Goal: Task Accomplishment & Management: Complete application form

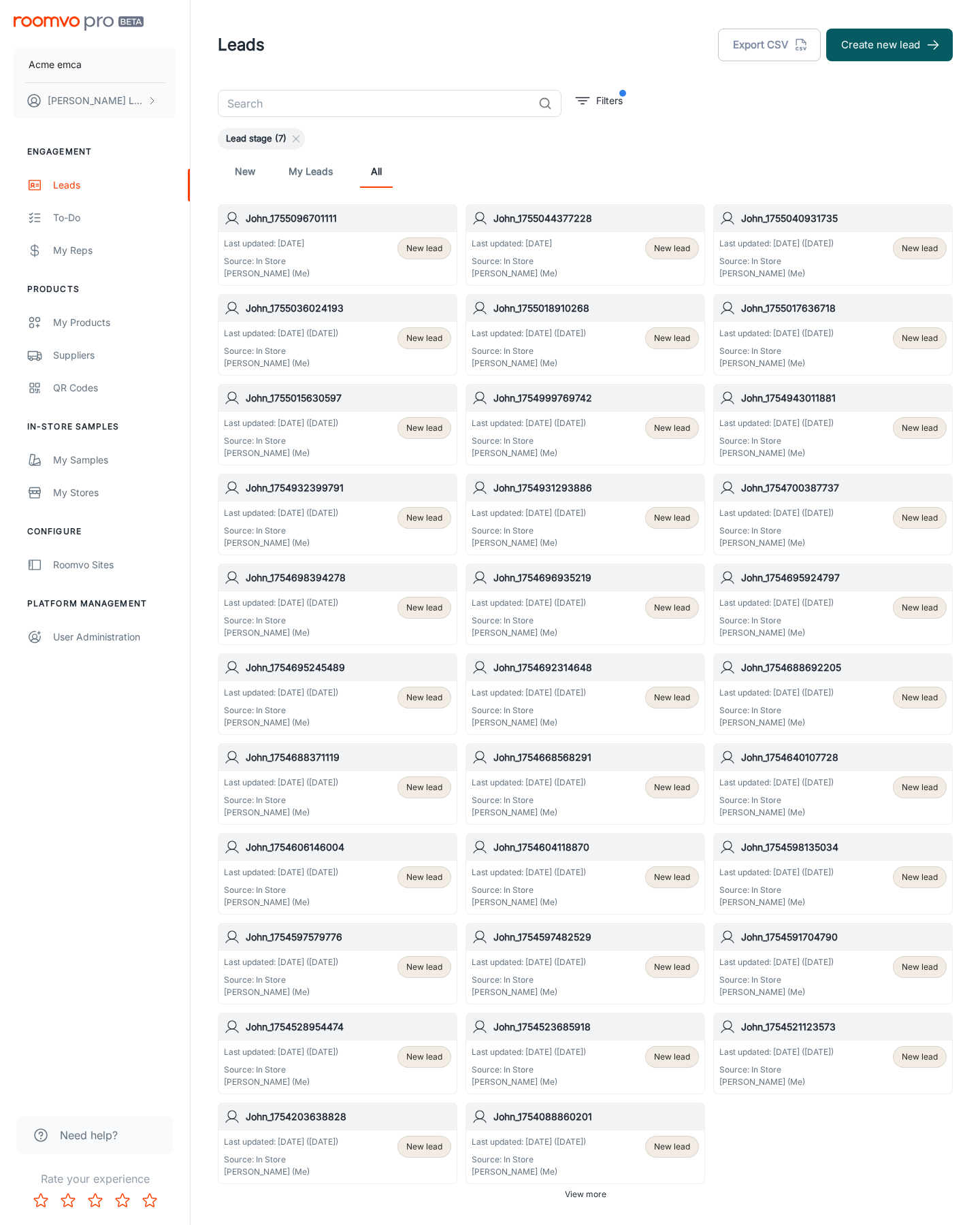
click at [890, 45] on button "Create new lead" at bounding box center [890, 44] width 126 height 32
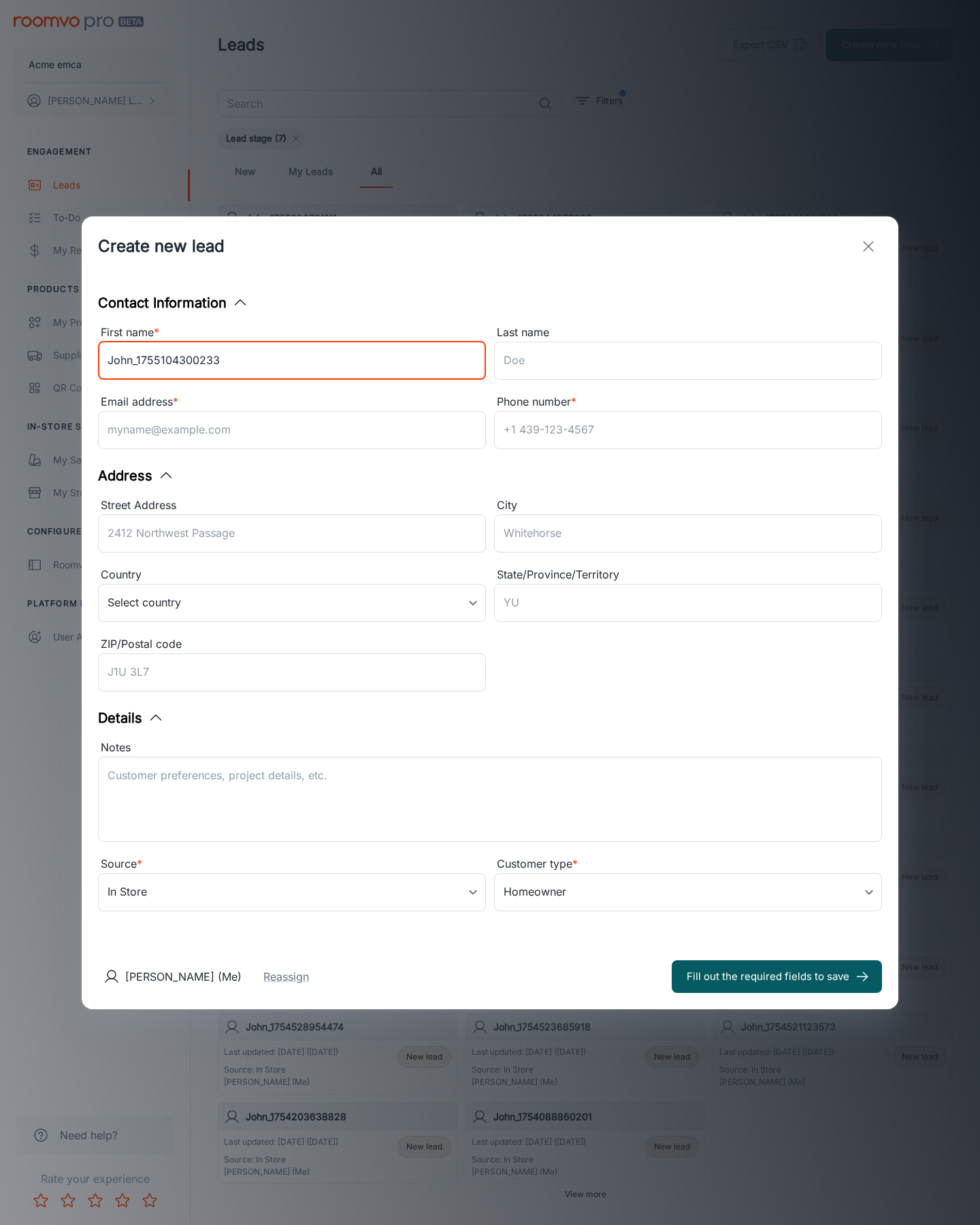
type input "John_1755104300233"
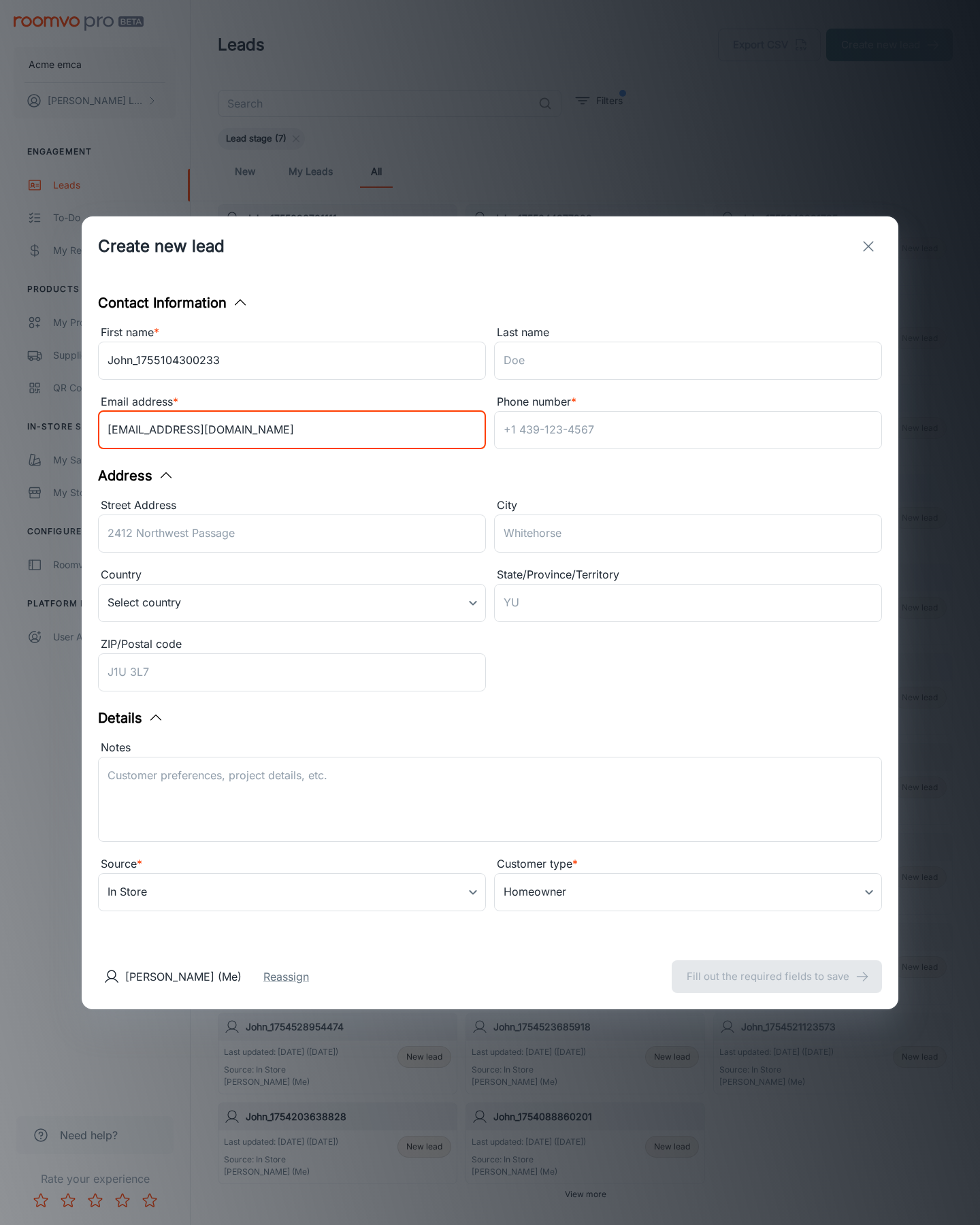
type input "[EMAIL_ADDRESS][DOMAIN_NAME]"
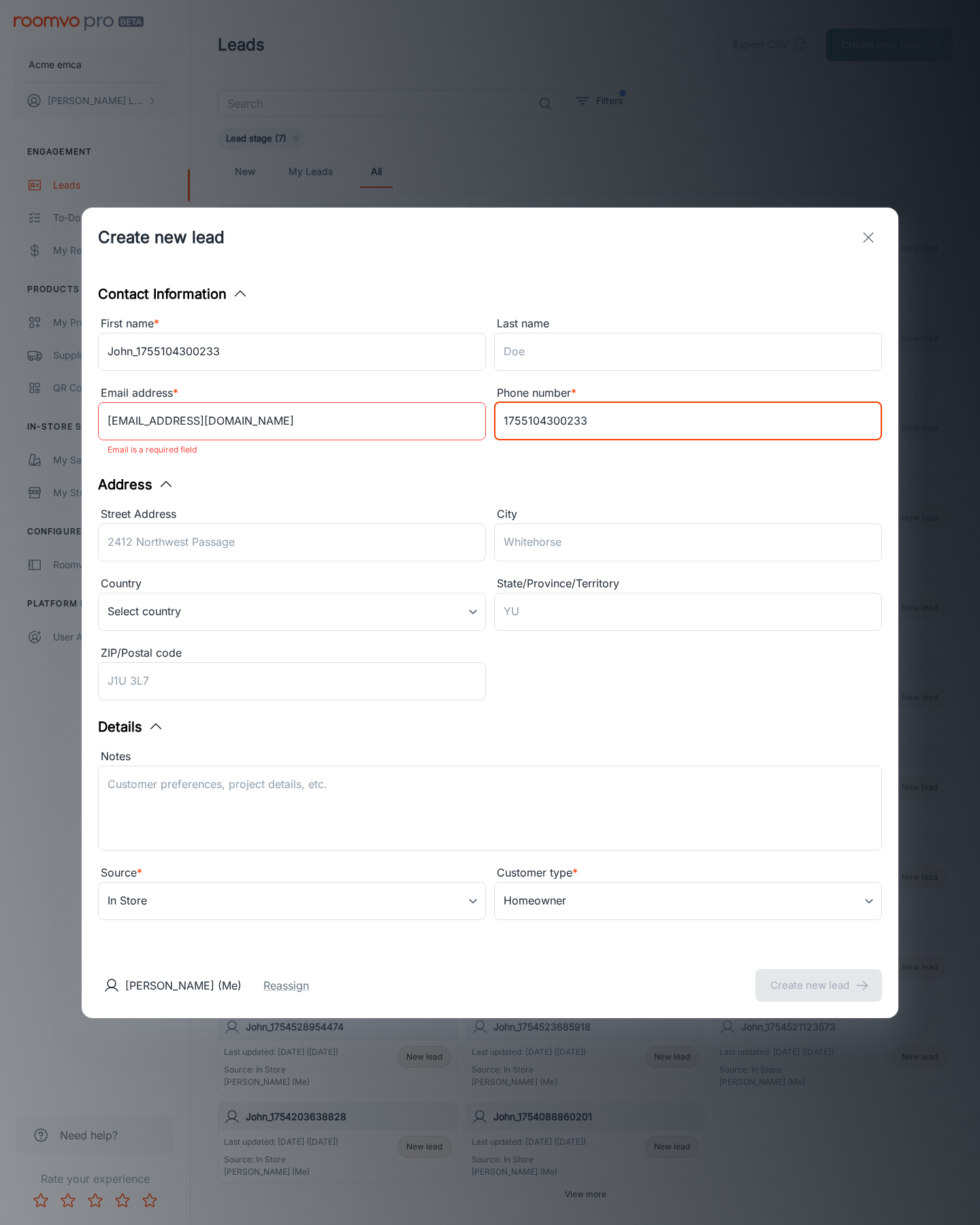
type input "1755104300233"
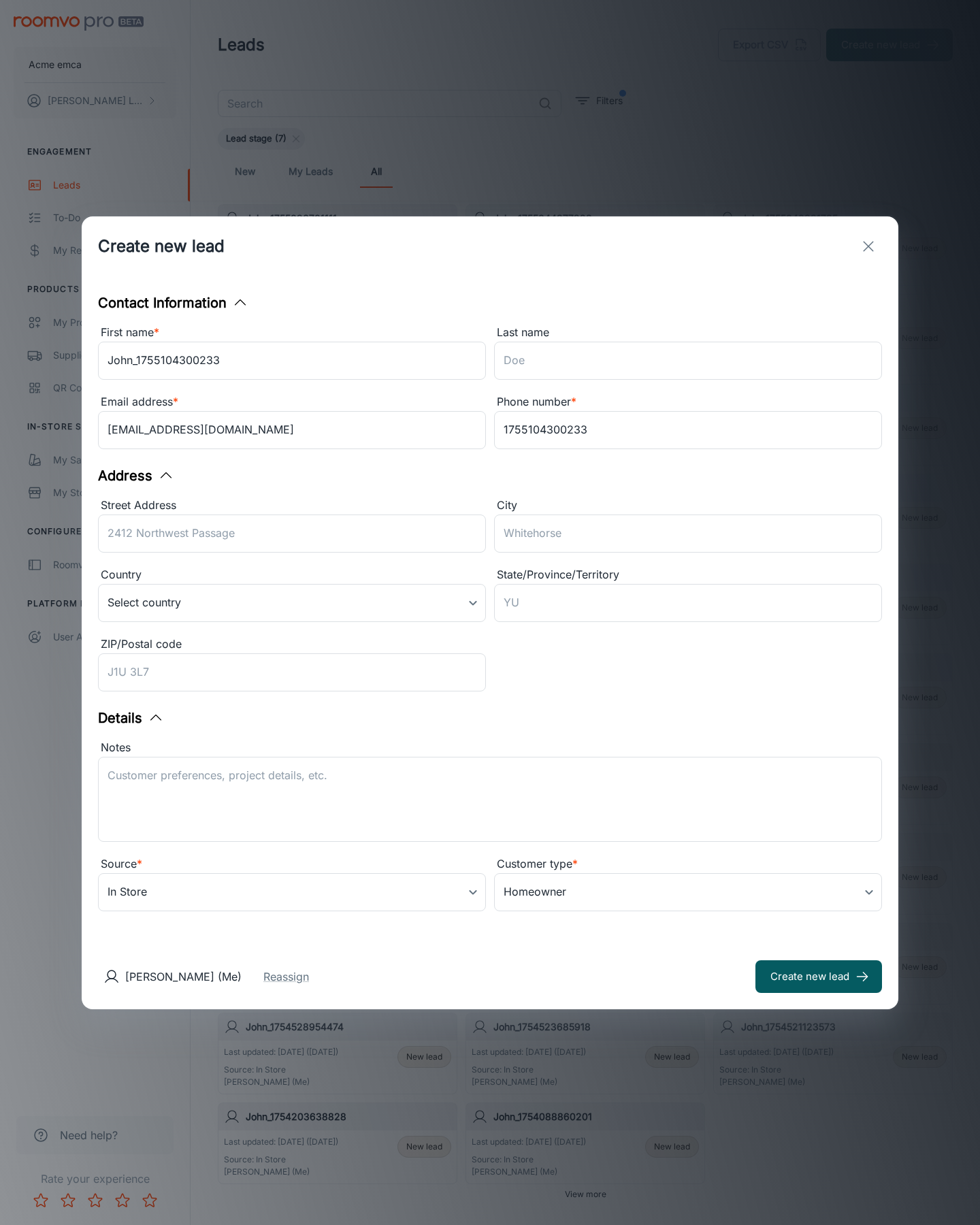
click at [819, 977] on button "Create new lead" at bounding box center [819, 977] width 126 height 32
